Goal: Check status

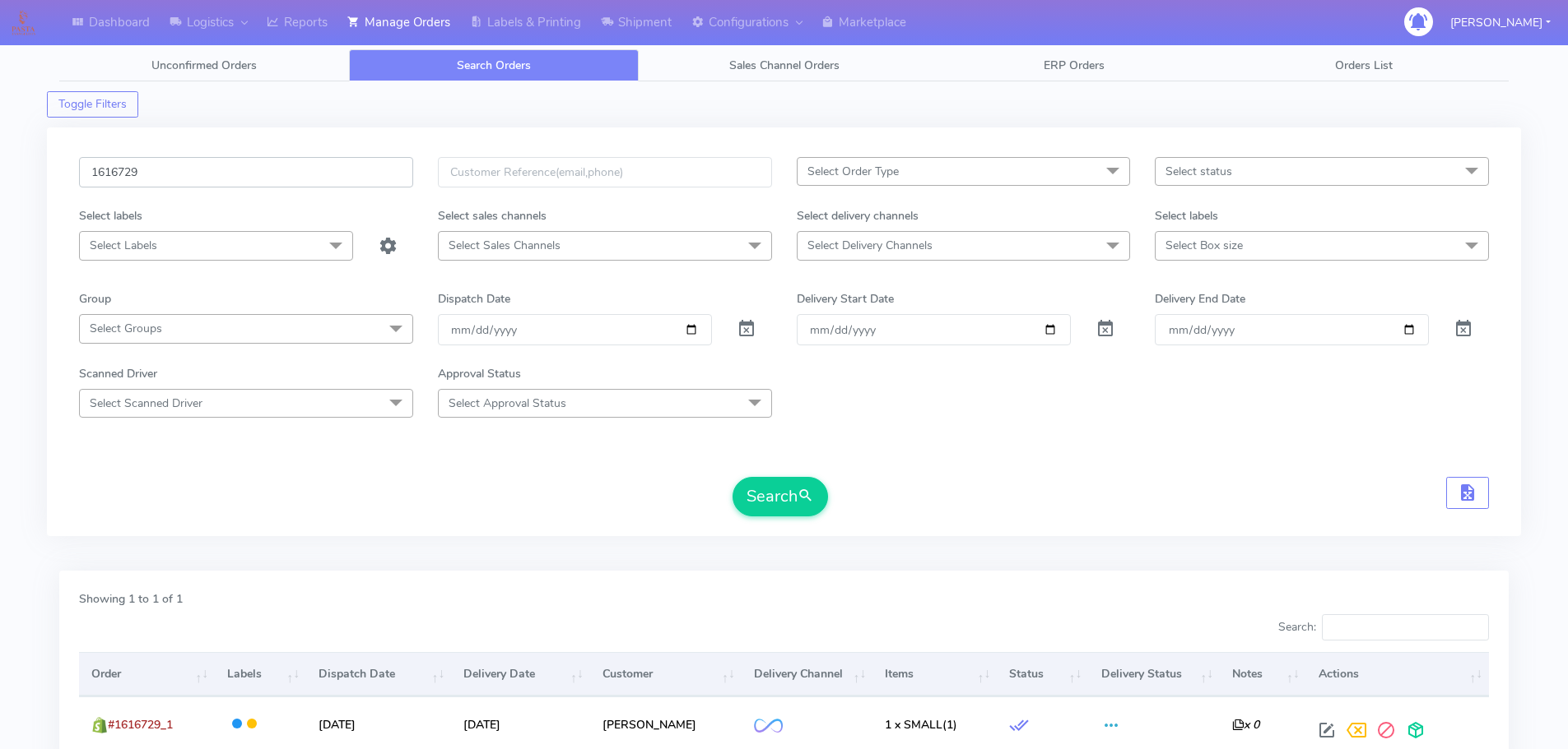
click at [339, 167] on input "1616729" at bounding box center [246, 172] width 334 height 30
paste input "136"
type input "1616136"
click at [733, 477] on button "Search" at bounding box center [781, 496] width 96 height 40
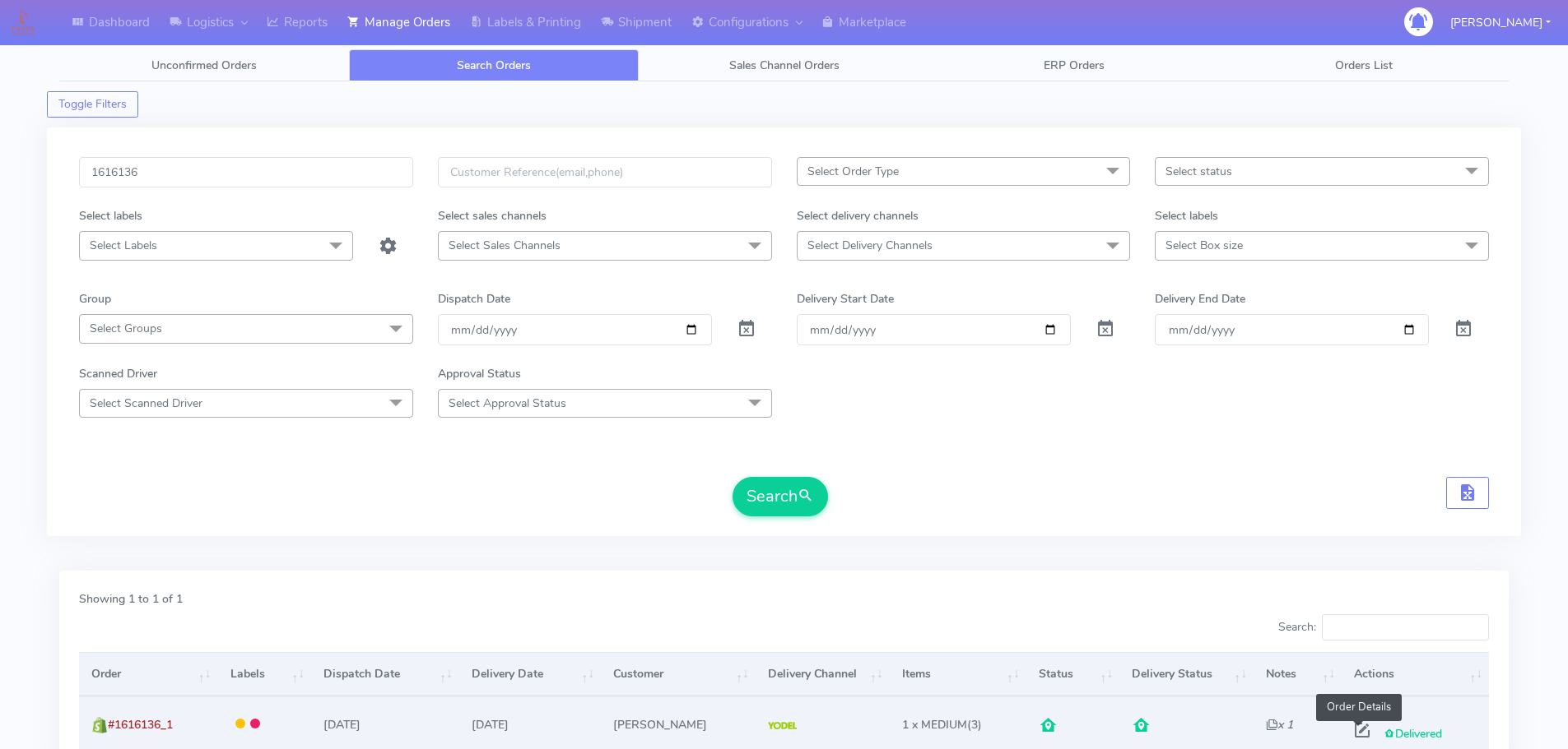
click at [1356, 730] on span at bounding box center [1362, 733] width 29 height 16
select select "5"
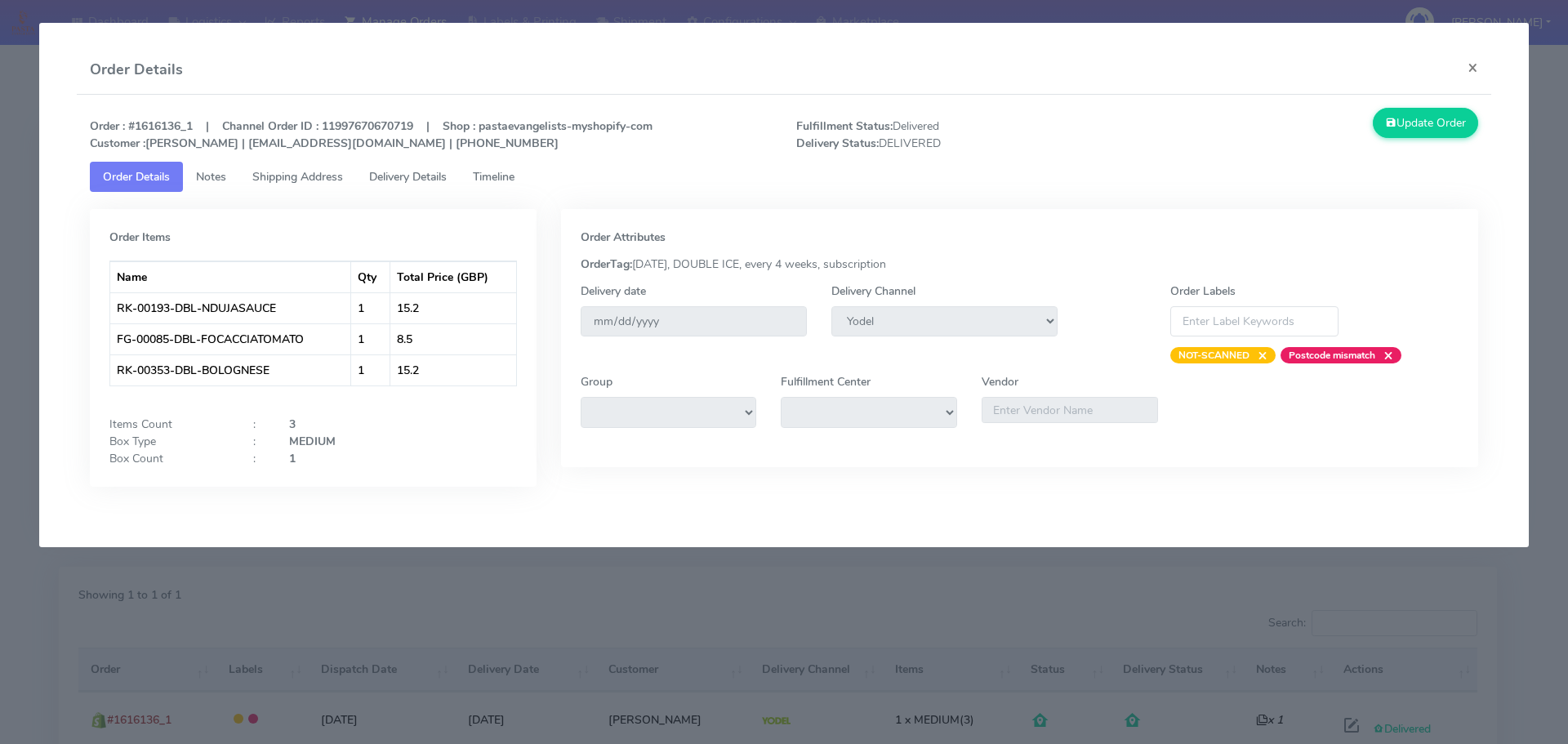
click at [431, 175] on span "Delivery Details" at bounding box center [408, 176] width 78 height 16
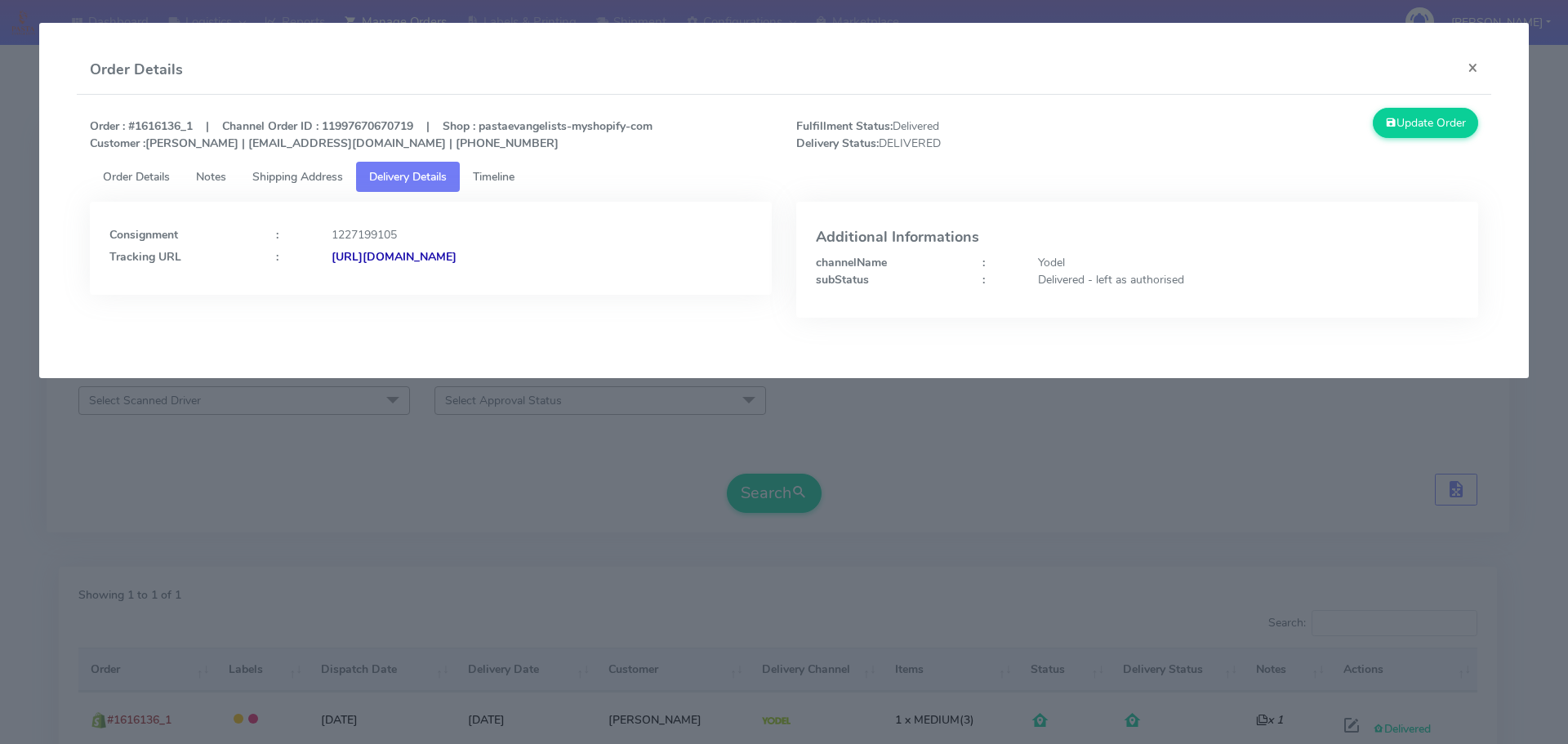
drag, startPoint x: 663, startPoint y: 273, endPoint x: 507, endPoint y: 279, distance: 156.1
click at [507, 279] on div "Consignment : 1227199105 Tracking URL : [URL][DOMAIN_NAME]" at bounding box center [430, 249] width 682 height 93
copy strong "JJD0002249960879281"
click at [609, 497] on modal-container "Order Details × Order : #1616136_1 | Channel Order ID : 11997670670719 | Shop :…" at bounding box center [784, 372] width 1568 height 744
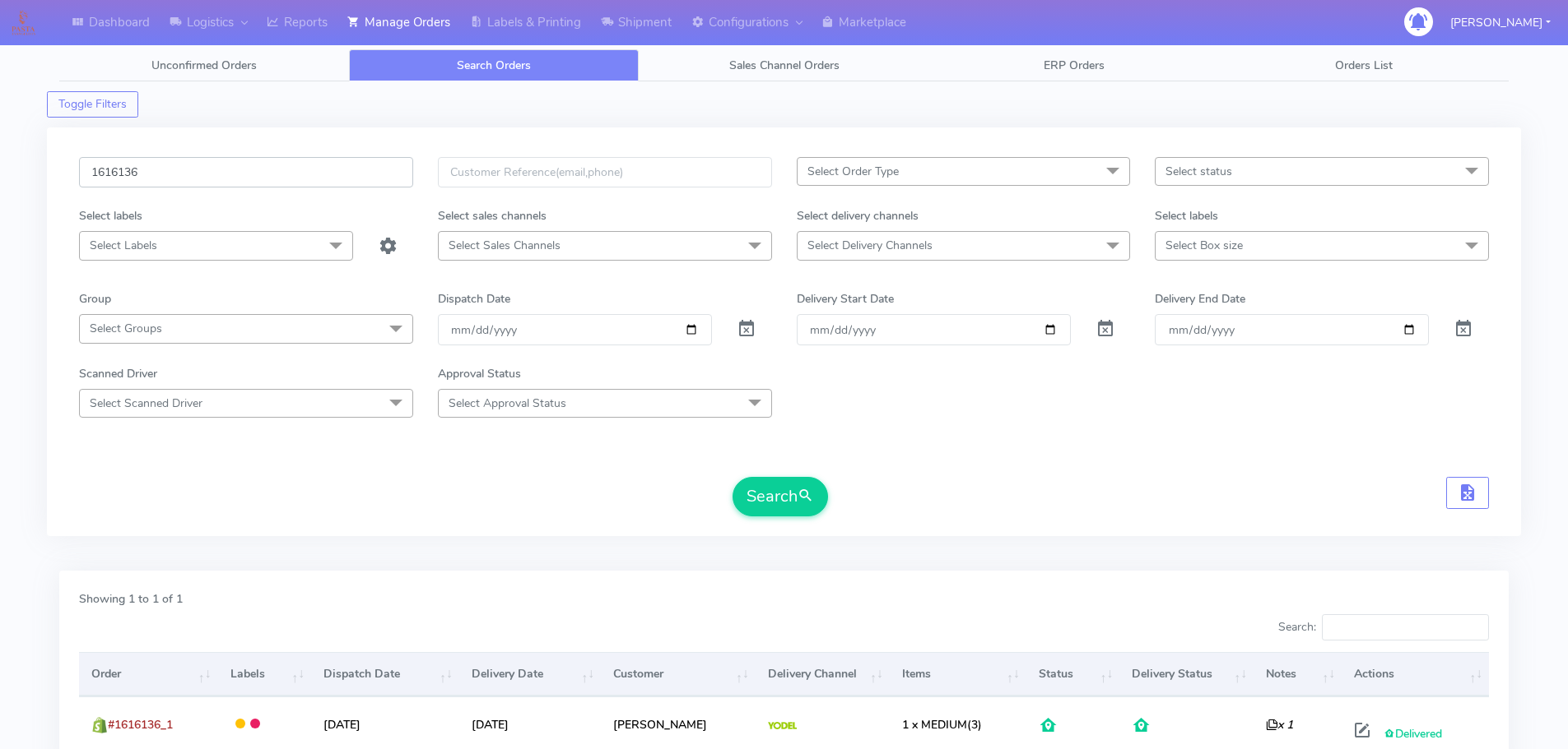
click at [244, 182] on input "1616136" at bounding box center [246, 172] width 334 height 30
paste input "729"
type input "1616729"
click at [733, 477] on button "Search" at bounding box center [781, 496] width 96 height 40
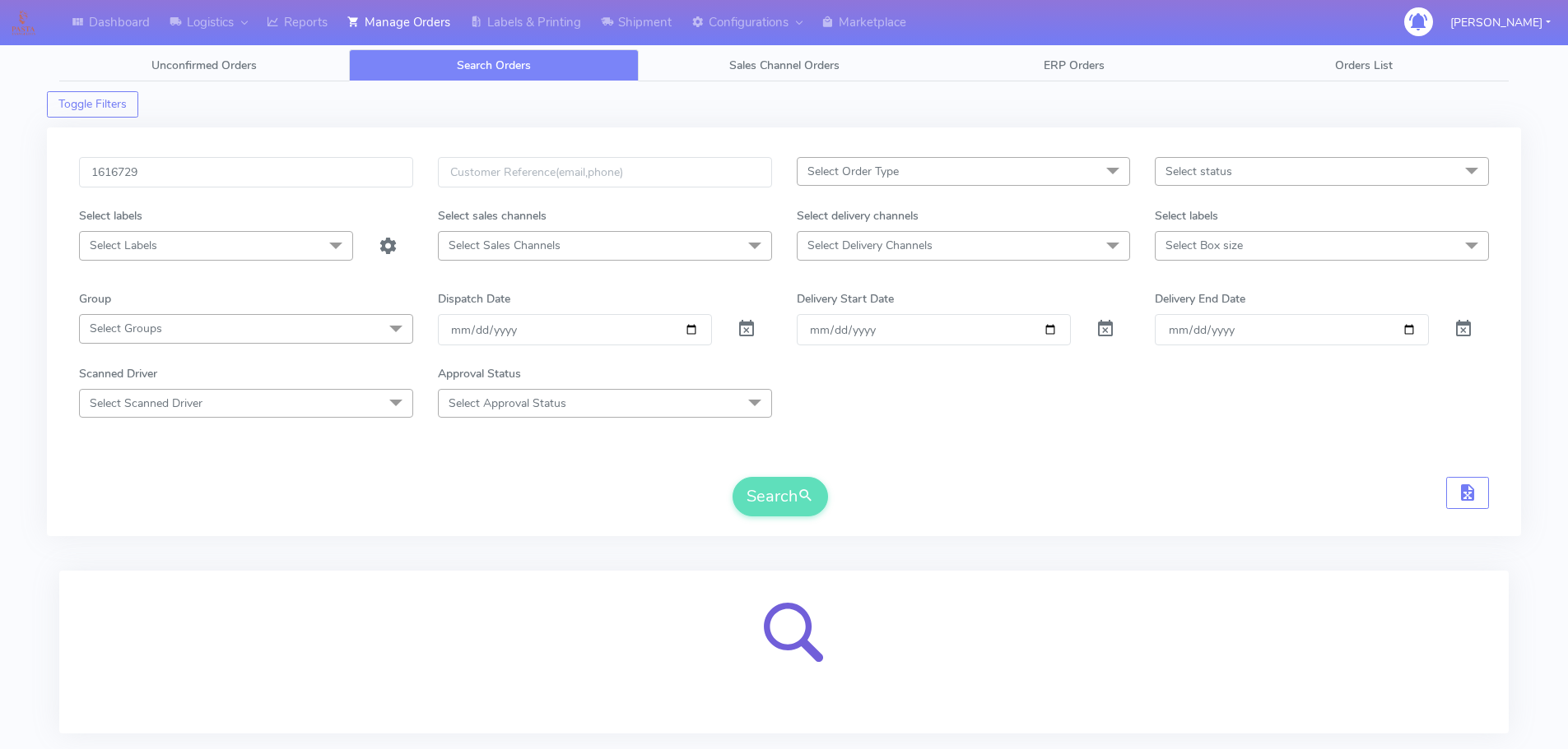
click at [934, 454] on form "1616729 Select Order Type Select All MEALS ATAVI One Off Pasta Club Gift Kit Ev…" at bounding box center [784, 337] width 1410 height 360
